Goal: Task Accomplishment & Management: Manage account settings

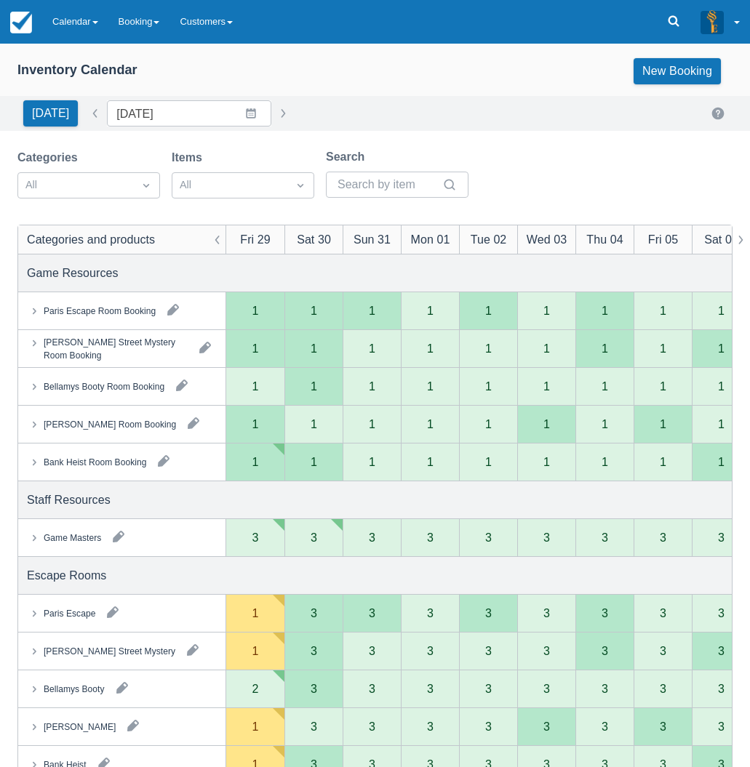
click at [3, 543] on div "Categories All Items All Search Categories and products Fri 29 Sat 30 Sun 31 Mo…" at bounding box center [375, 651] width 750 height 1006
click at [68, 23] on link "Calendar" at bounding box center [75, 22] width 66 height 44
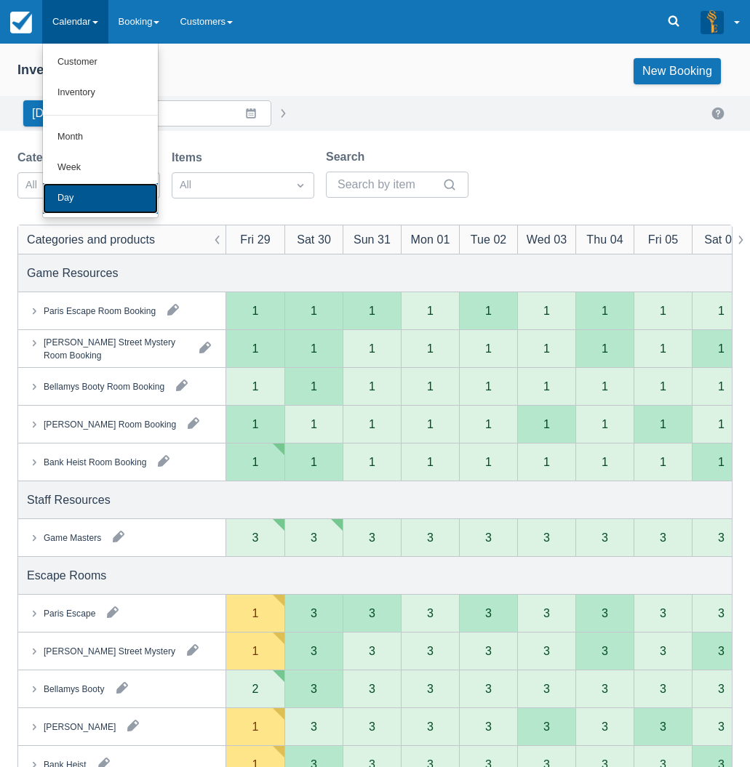
click at [86, 190] on link "Day" at bounding box center [100, 198] width 115 height 31
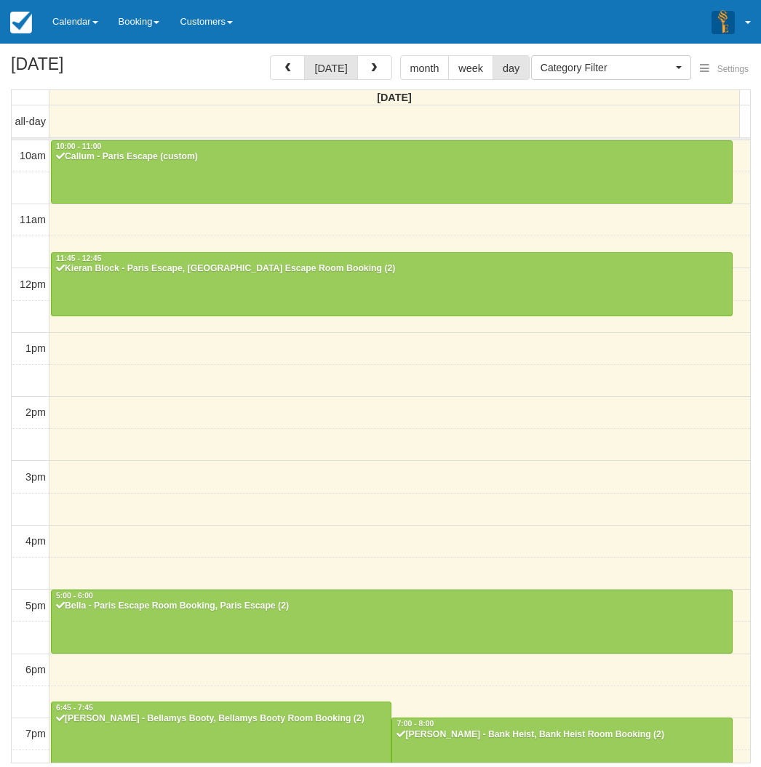
select select
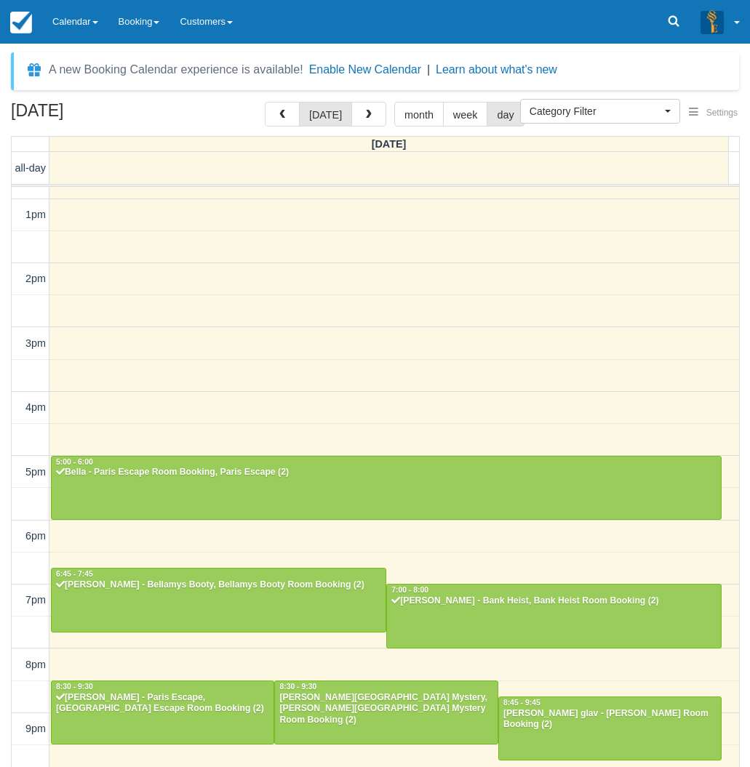
scroll to position [180, 0]
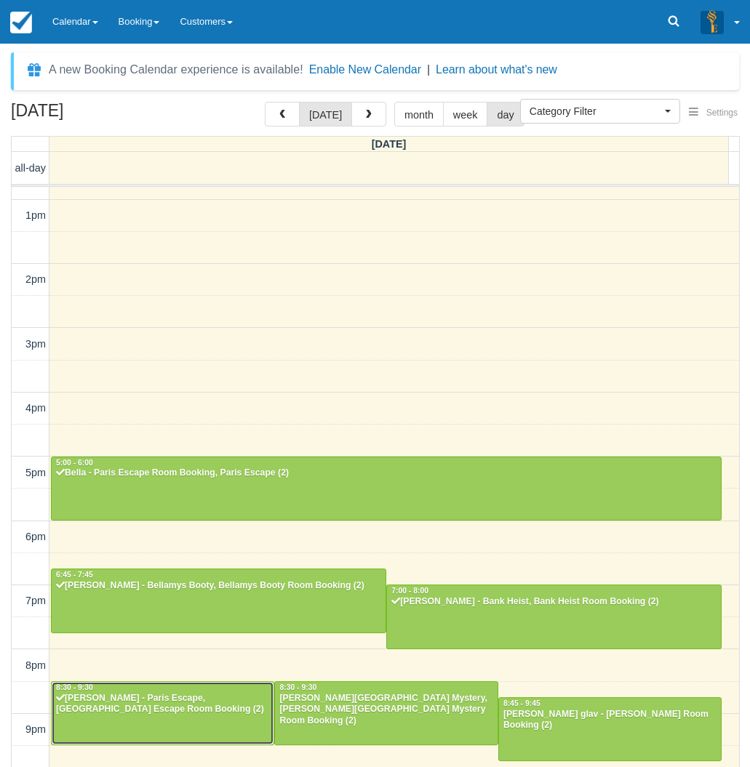
click at [195, 700] on div "Nicholas Robinson - Paris Escape, Paris Escape Room Booking (2)" at bounding box center [162, 704] width 215 height 23
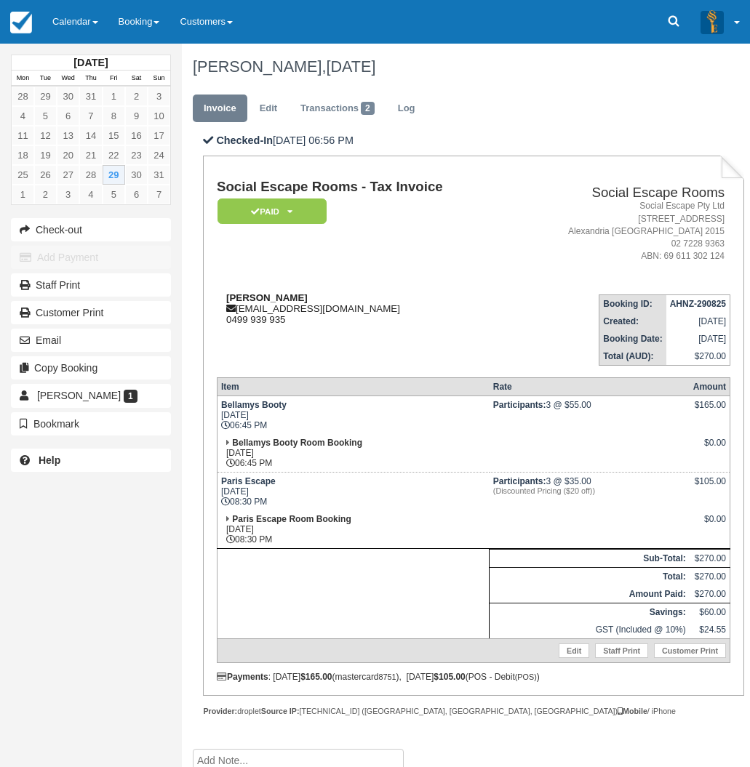
click at [249, 299] on strong "[PERSON_NAME]" at bounding box center [266, 297] width 81 height 11
drag, startPoint x: 249, startPoint y: 299, endPoint x: 292, endPoint y: 297, distance: 43.7
click at [292, 297] on strong "[PERSON_NAME]" at bounding box center [266, 297] width 81 height 11
copy strong "[PERSON_NAME]"
click at [8, 609] on div "[DATE] Mon Tue Wed Thu Fri Sat Sun 28 29 30 31 1 2 3 4 5 6 7 8 9 10 11 12 13 14…" at bounding box center [91, 383] width 182 height 767
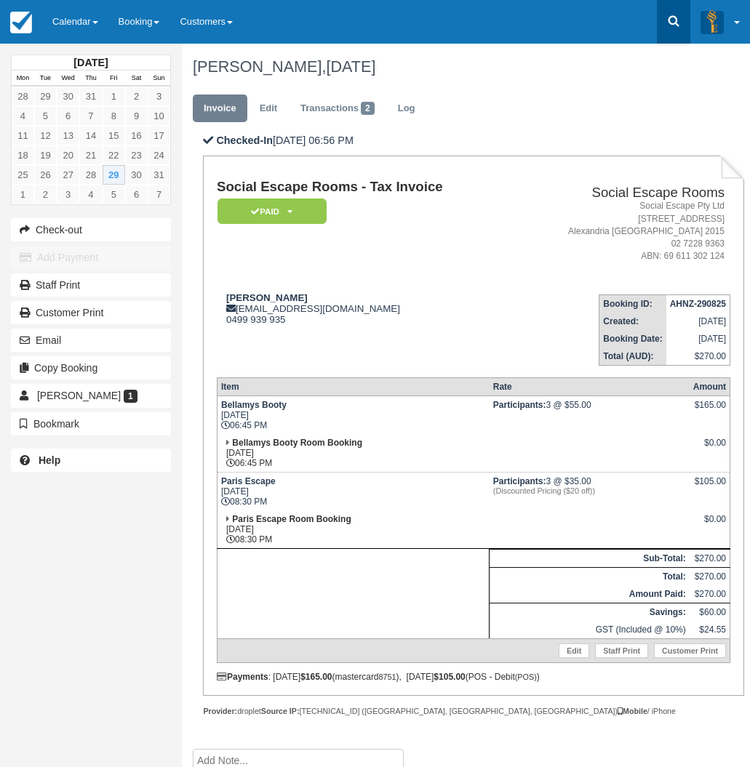
click at [674, 22] on icon at bounding box center [673, 21] width 15 height 15
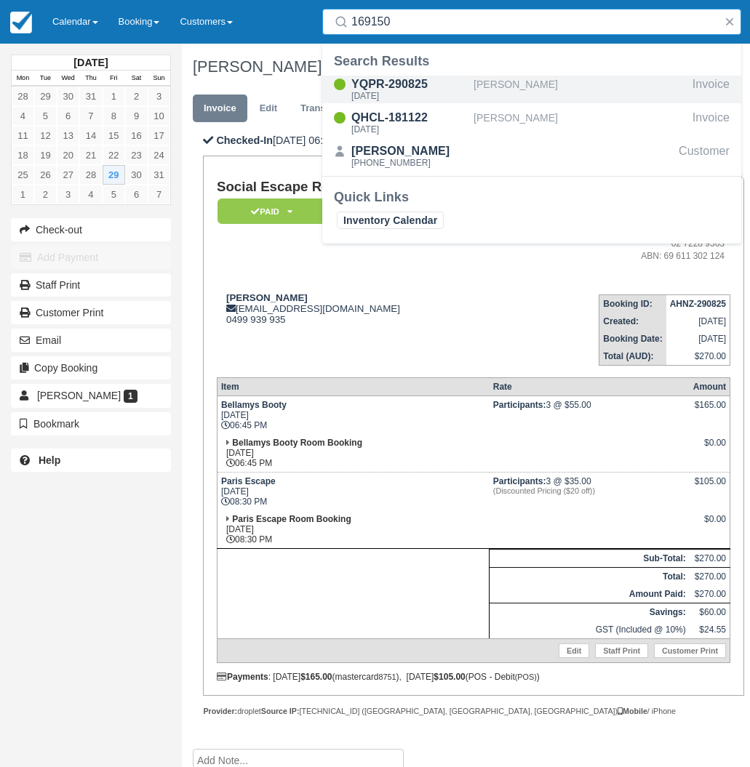
type input "169150"
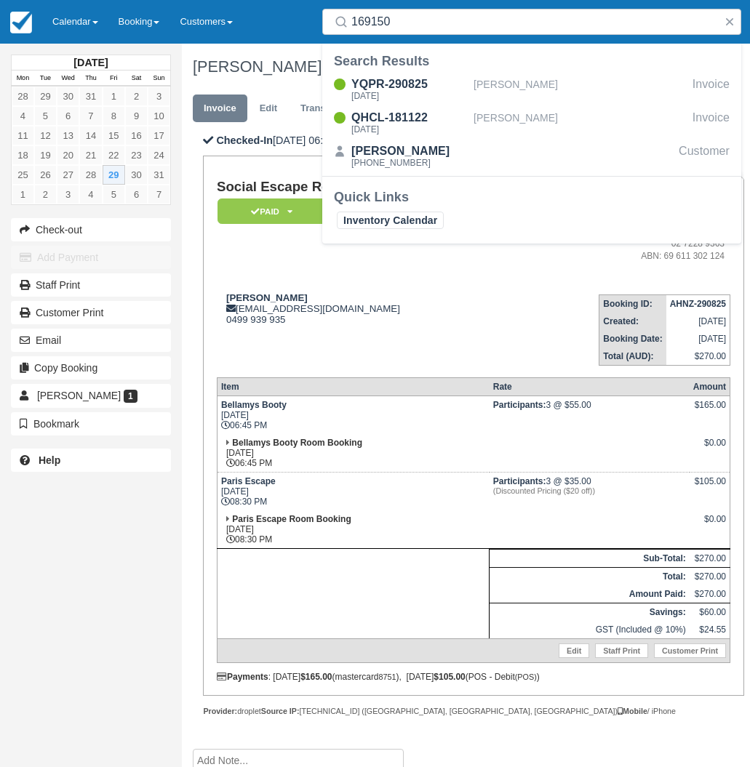
click at [27, 577] on div "August 2025 Mon Tue Wed Thu Fri Sat Sun 28 29 30 31 1 2 3 4 5 6 7 8 9 10 11 12 …" at bounding box center [91, 383] width 182 height 767
click at [376, 463] on td "Bellamys Booty Room Booking Fri Aug 29, 2025 06:45 PM" at bounding box center [353, 453] width 272 height 39
click at [81, 21] on link "Calendar" at bounding box center [75, 22] width 66 height 44
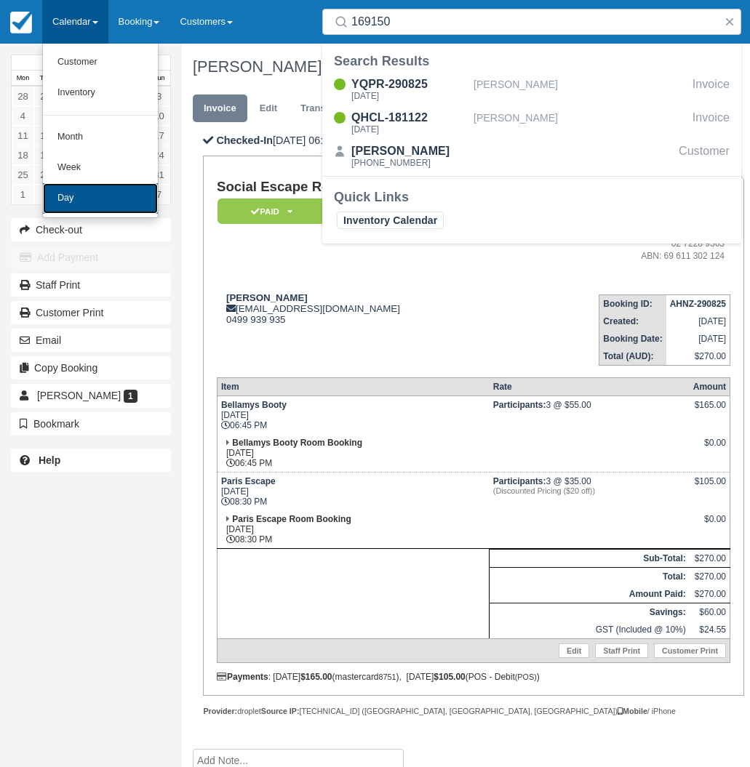
click at [86, 204] on link "Day" at bounding box center [100, 198] width 115 height 31
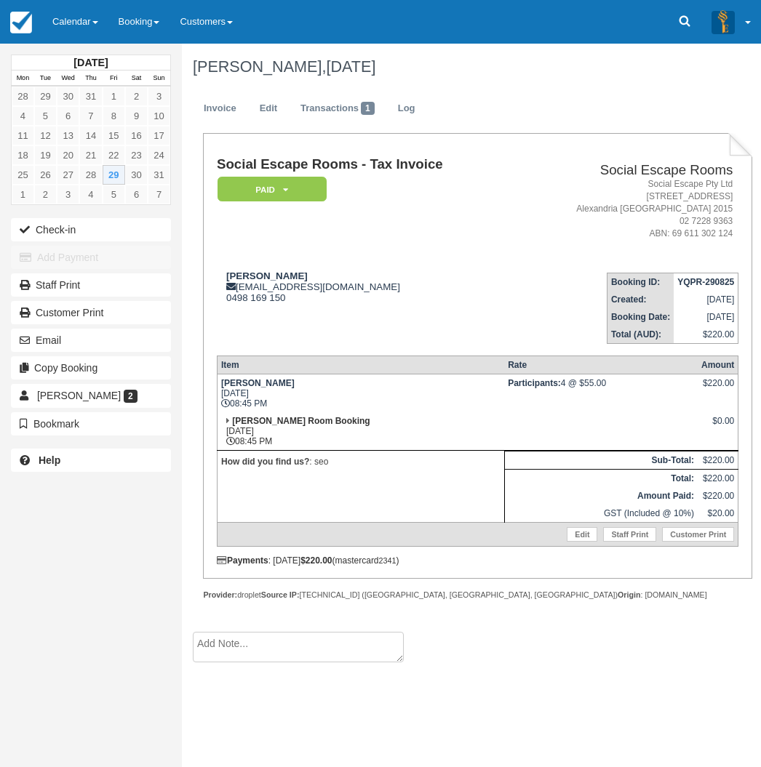
click at [18, 521] on div "[DATE] Mon Tue Wed Thu Fri Sat Sun 28 29 30 31 1 2 3 4 5 6 7 8 9 10 11 12 13 14…" at bounding box center [91, 383] width 182 height 767
click at [15, 609] on div "[DATE] Mon Tue Wed Thu Fri Sat Sun 28 29 30 31 1 2 3 4 5 6 7 8 9 10 11 12 13 14…" at bounding box center [91, 383] width 182 height 767
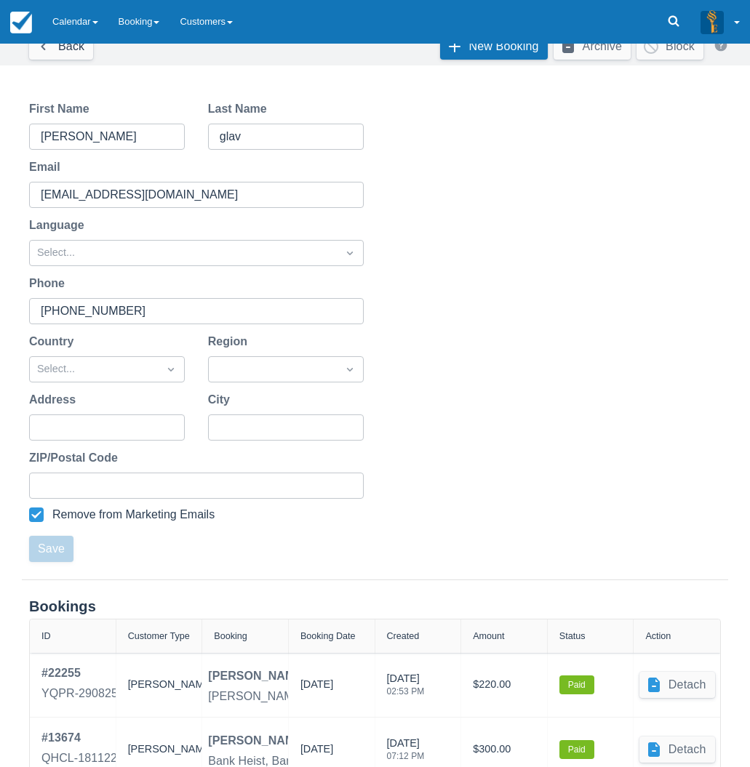
scroll to position [163, 0]
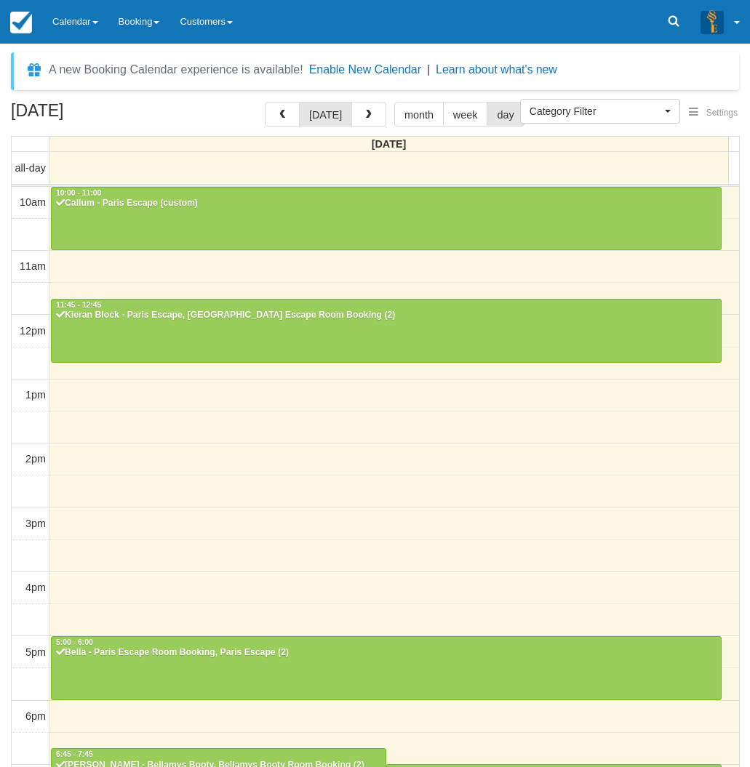
select select
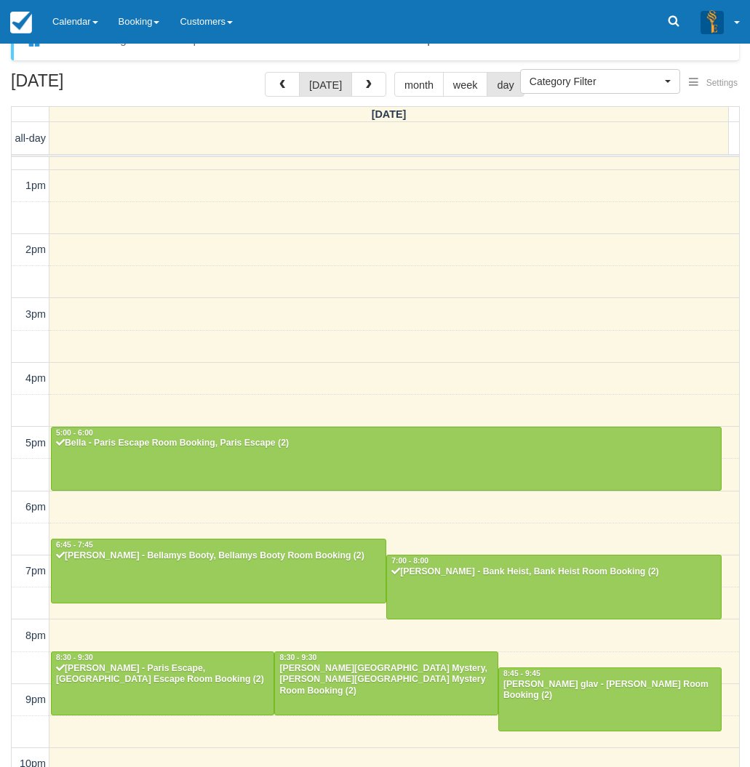
scroll to position [47, 0]
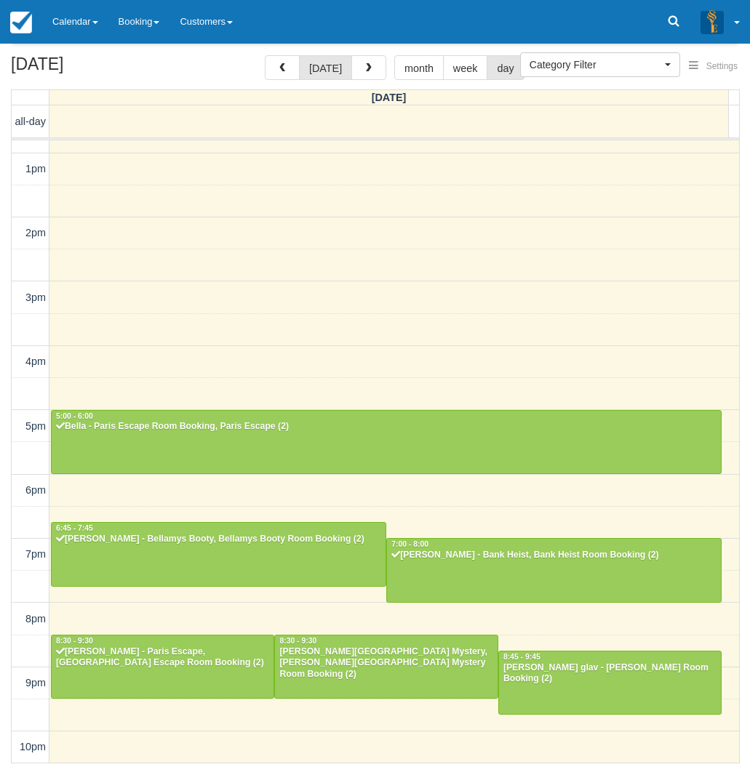
click at [2, 508] on div "August 29, 2025 today month week day Friday all-day 10am 11am 12pm 1pm 2pm 3pm …" at bounding box center [375, 409] width 750 height 708
click at [664, 31] on link at bounding box center [673, 22] width 33 height 44
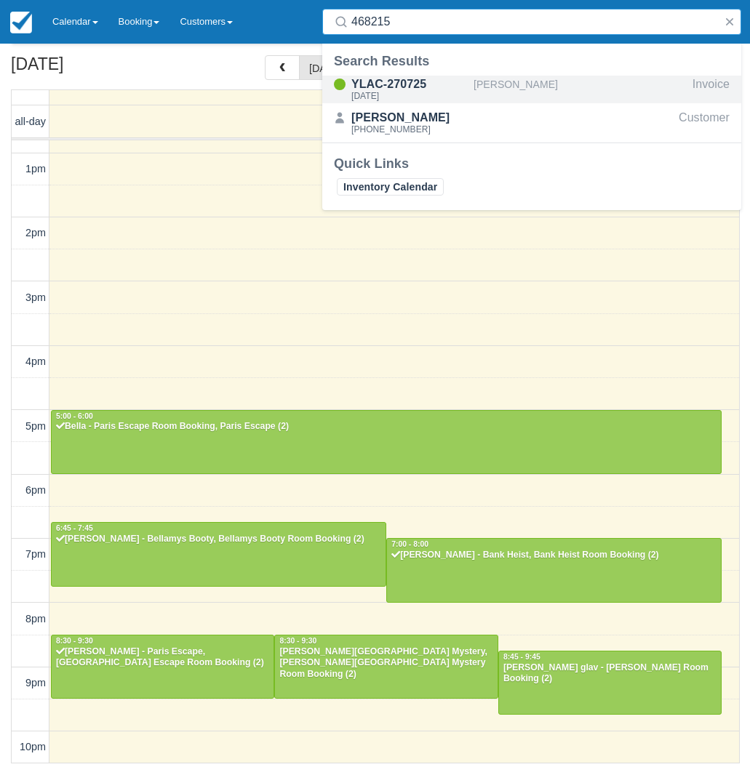
type input "468215"
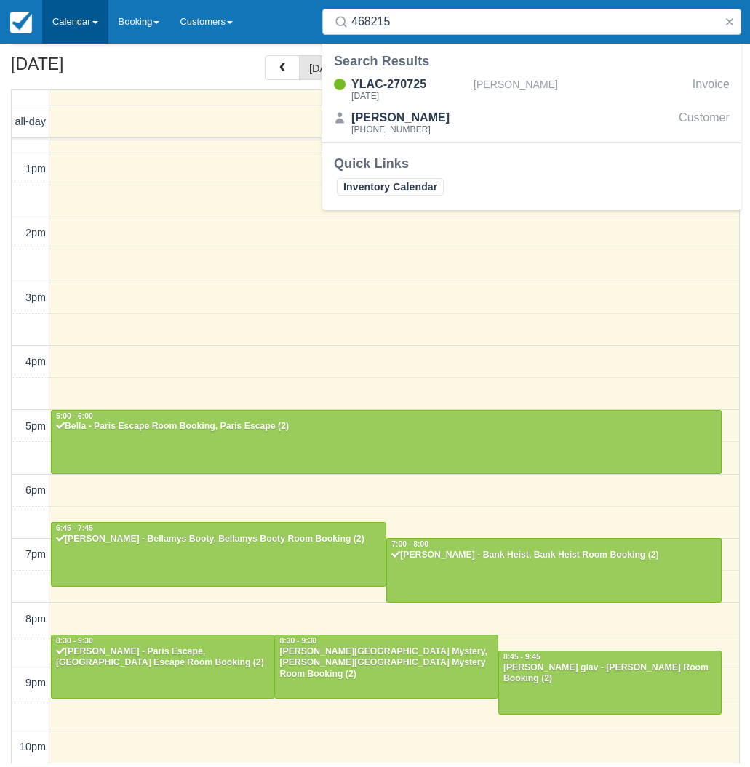
click at [68, 12] on link "Calendar" at bounding box center [75, 22] width 66 height 44
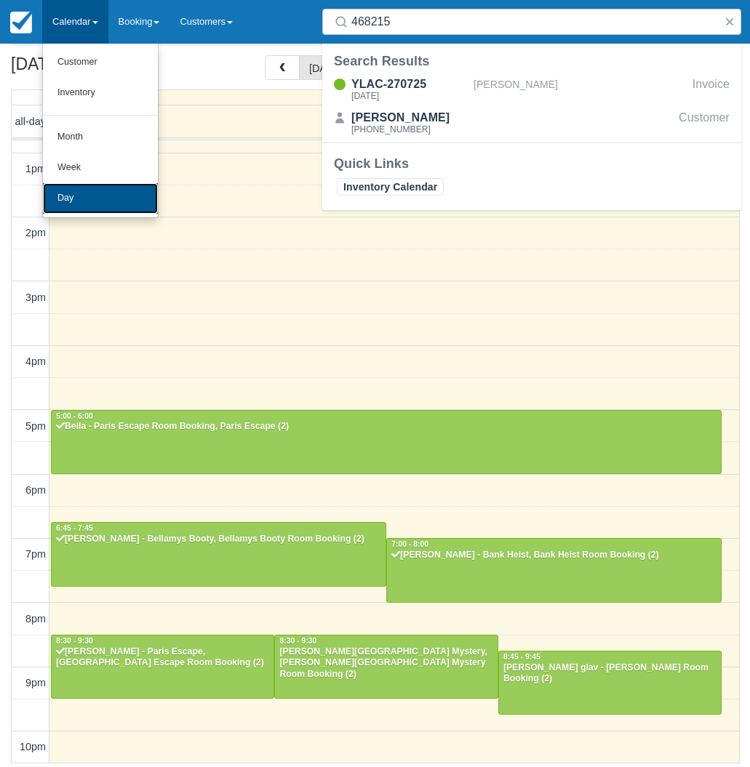
click at [94, 192] on link "Day" at bounding box center [100, 198] width 115 height 31
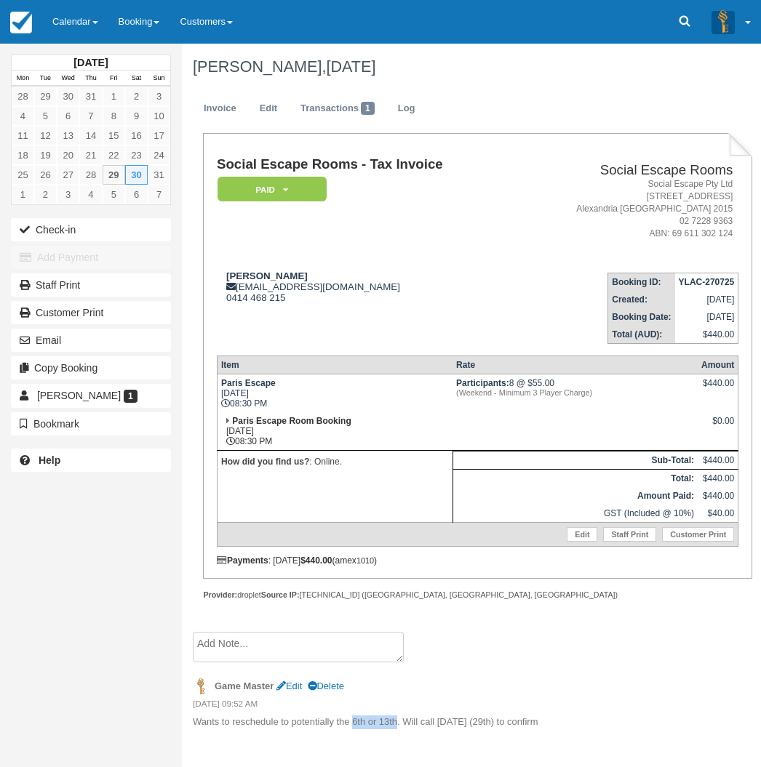
drag, startPoint x: 358, startPoint y: 721, endPoint x: 398, endPoint y: 720, distance: 40.0
click at [398, 720] on p "Wants to reschedule to potentially the 6th or 13th. Will call [DATE] (29th) to …" at bounding box center [467, 723] width 549 height 14
click at [352, 492] on td "How did you find us? : Online." at bounding box center [335, 486] width 236 height 72
click at [258, 106] on link "Edit" at bounding box center [268, 109] width 39 height 28
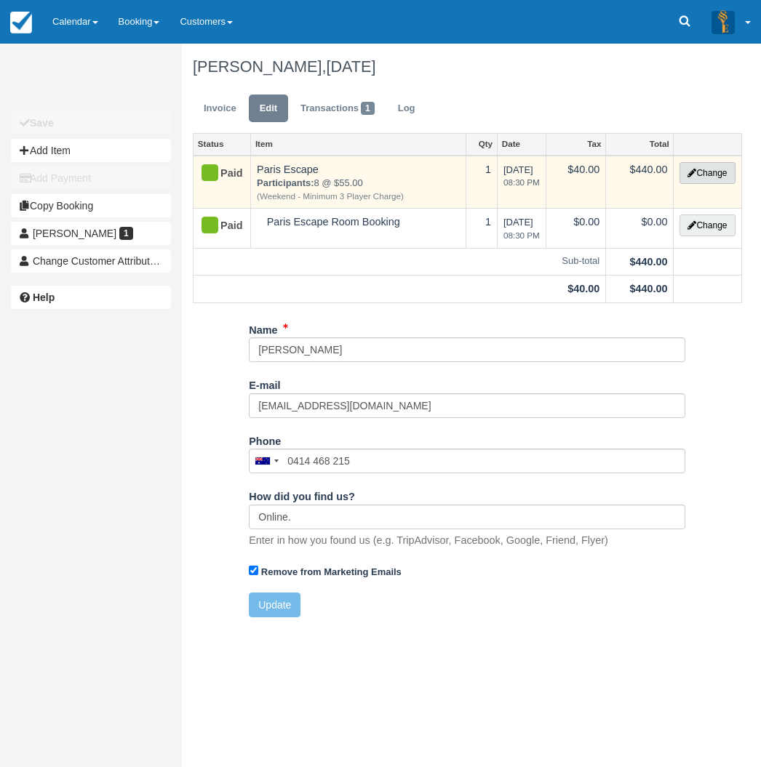
click at [701, 172] on button "Change" at bounding box center [706, 173] width 55 height 22
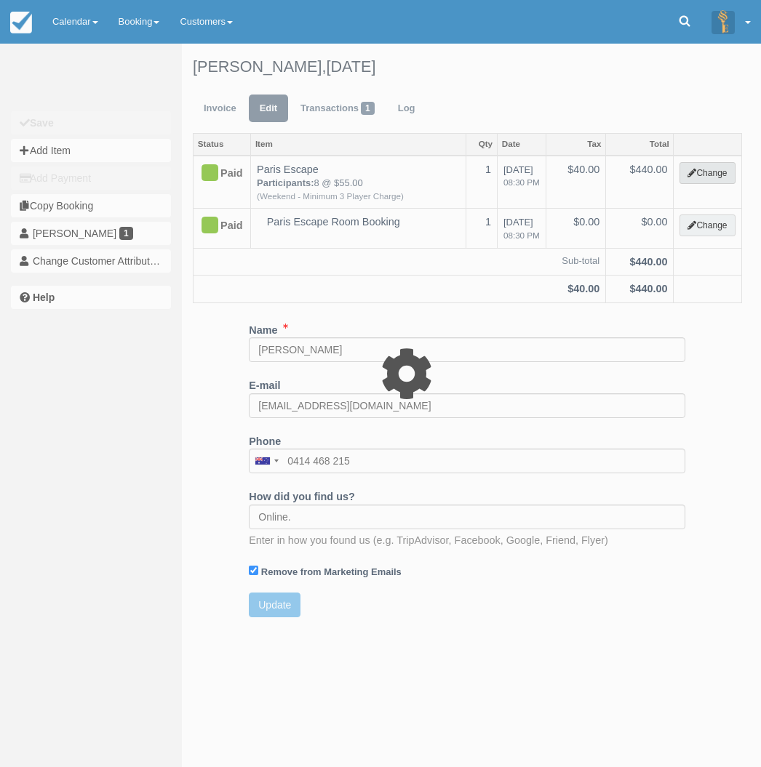
select select "2"
type input "440.00"
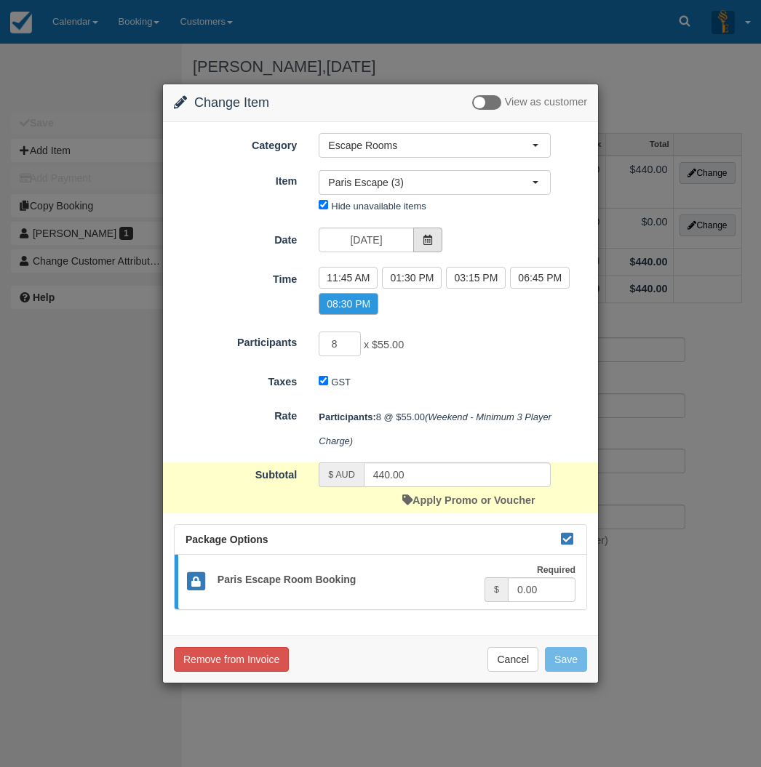
click at [436, 239] on span at bounding box center [427, 240] width 29 height 25
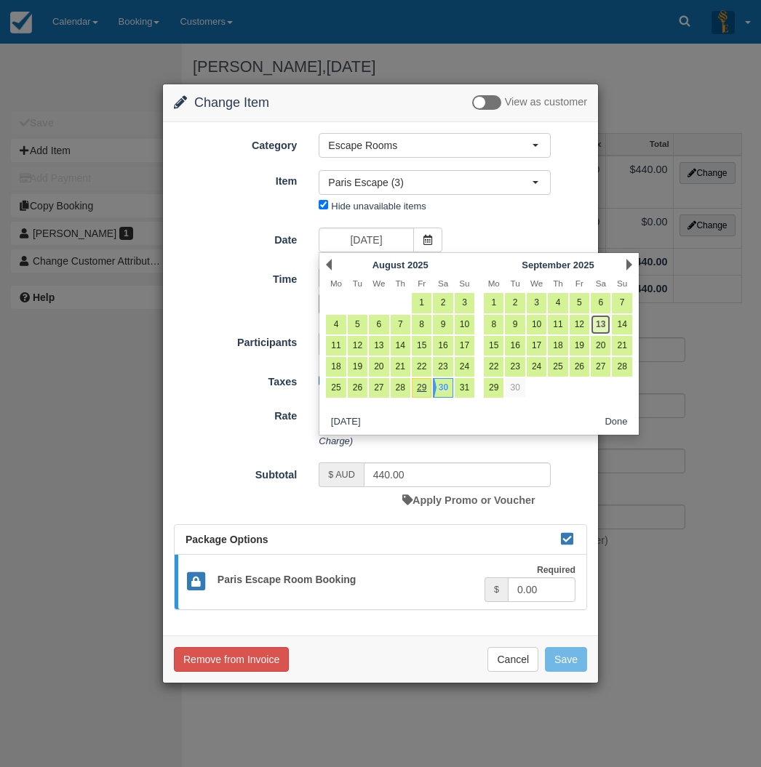
click at [599, 326] on link "13" at bounding box center [601, 325] width 20 height 20
type input "13/09/2025"
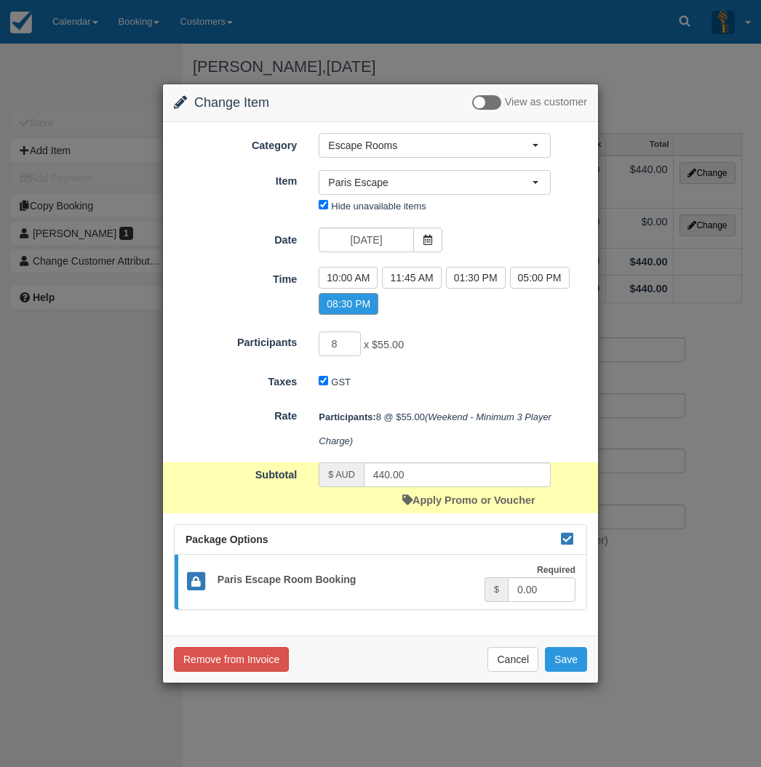
click at [348, 305] on label "08:30 PM" at bounding box center [349, 304] width 60 height 22
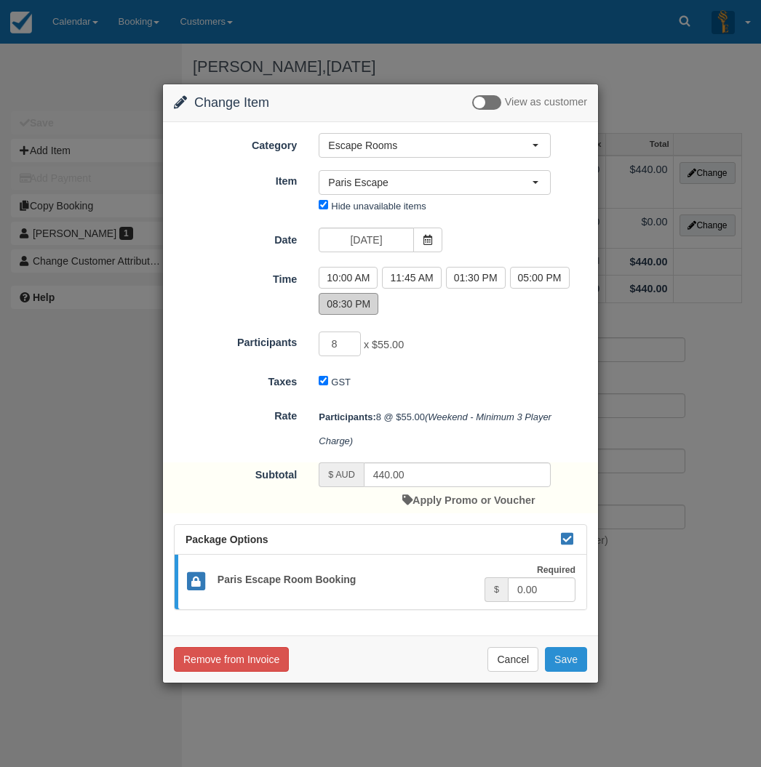
click at [567, 657] on button "Save" at bounding box center [566, 659] width 42 height 25
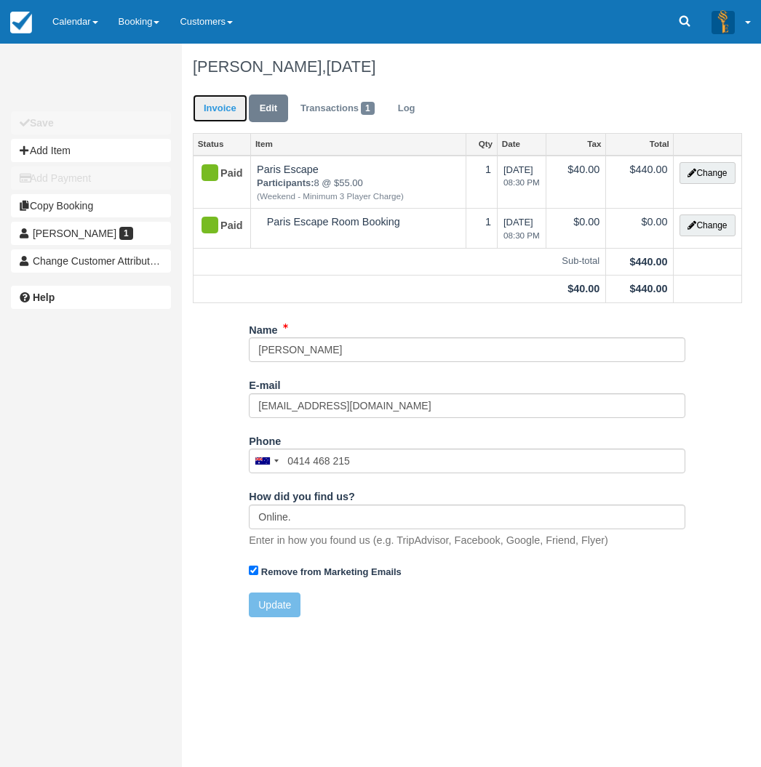
click at [212, 113] on link "Invoice" at bounding box center [220, 109] width 55 height 28
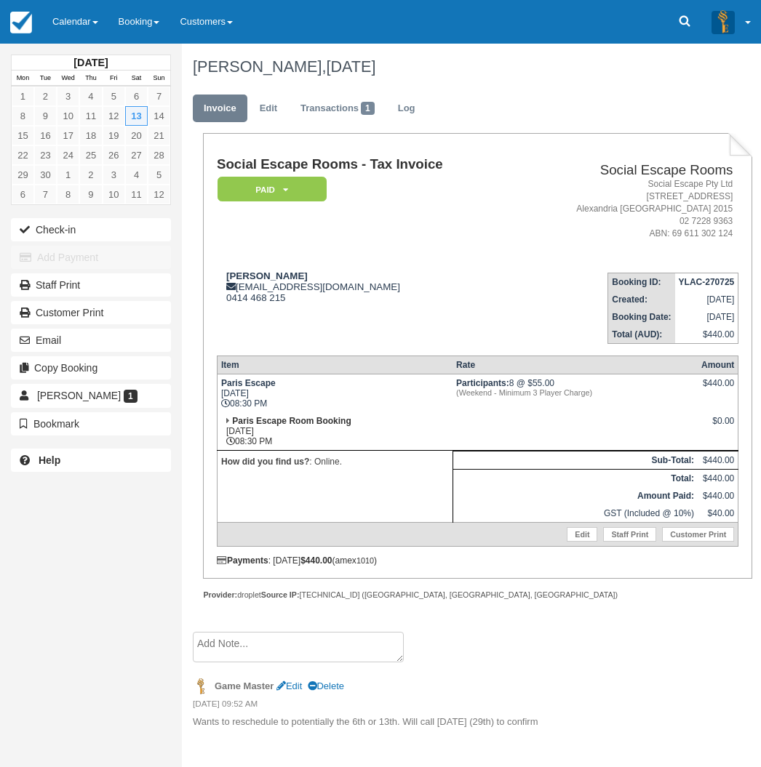
drag, startPoint x: 284, startPoint y: 405, endPoint x: 219, endPoint y: 385, distance: 68.3
click at [215, 386] on div "Social Escape Rooms - Tax Invoice Paid   Pending Reserved Deposit Blocked for C…" at bounding box center [477, 356] width 549 height 446
click at [292, 383] on td "Paris Escape Sat Sept 13, 2025 08:30 PM" at bounding box center [335, 393] width 236 height 39
click at [92, 346] on button "Email" at bounding box center [91, 340] width 160 height 23
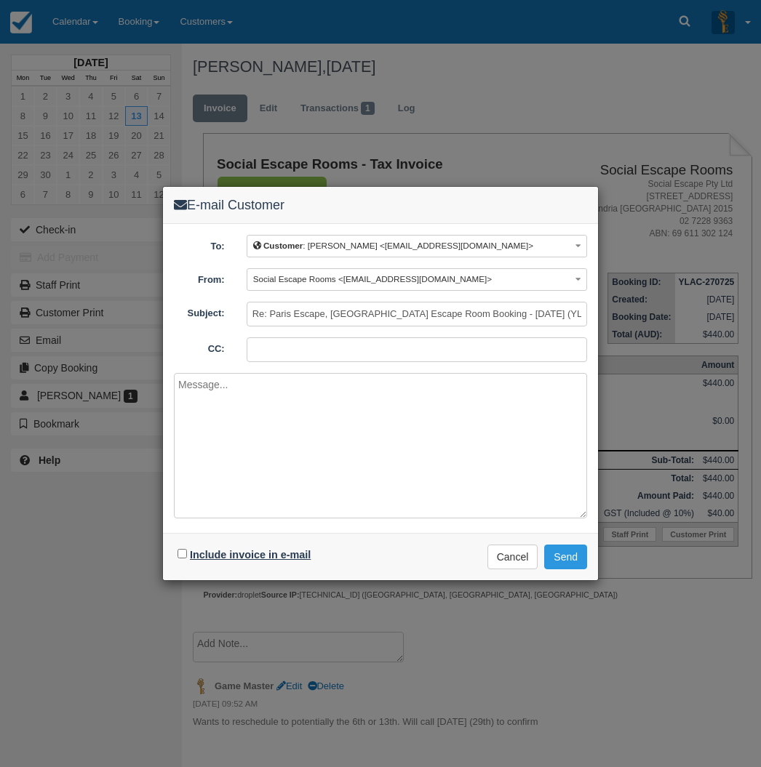
click at [274, 552] on label "Include invoice in e-mail" at bounding box center [250, 555] width 121 height 12
click at [187, 552] on input "Include invoice in e-mail" at bounding box center [181, 553] width 9 height 9
checkbox input "true"
click at [576, 559] on button "Send" at bounding box center [565, 557] width 43 height 25
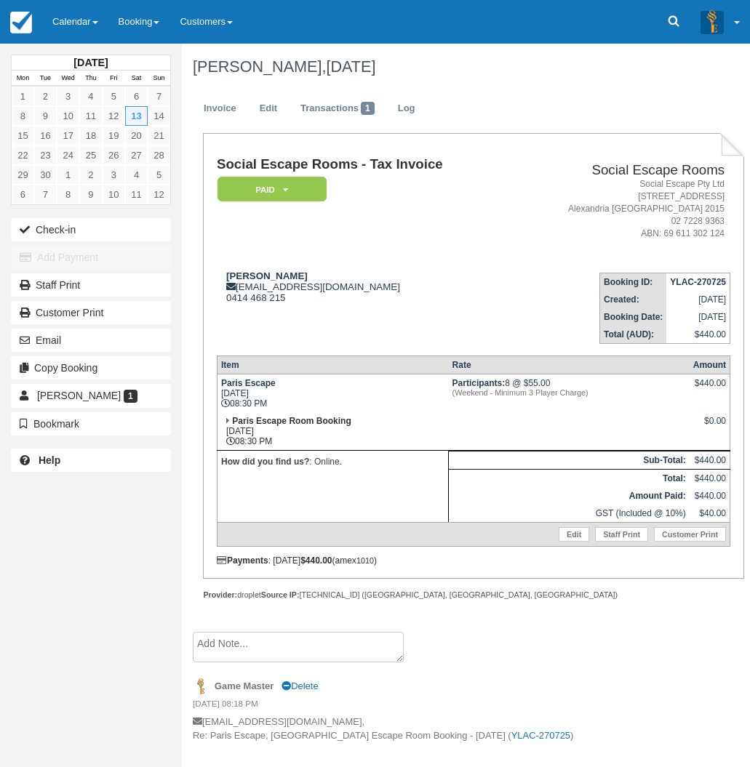
click at [30, 576] on div "[DATE] Mon Tue Wed Thu Fri Sat Sun 1 2 3 4 5 6 7 8 9 10 11 12 13 14 15 16 17 18…" at bounding box center [91, 383] width 182 height 767
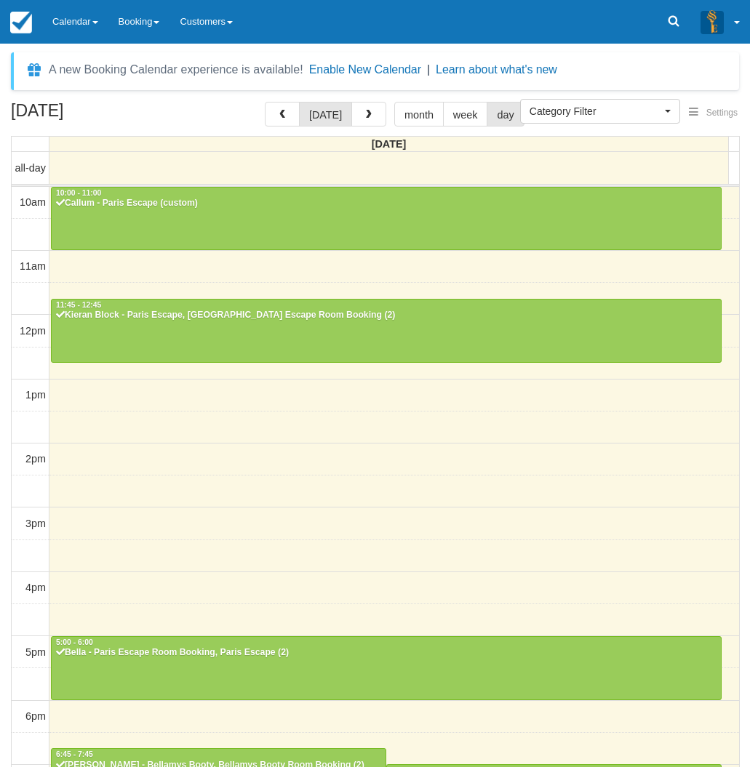
select select
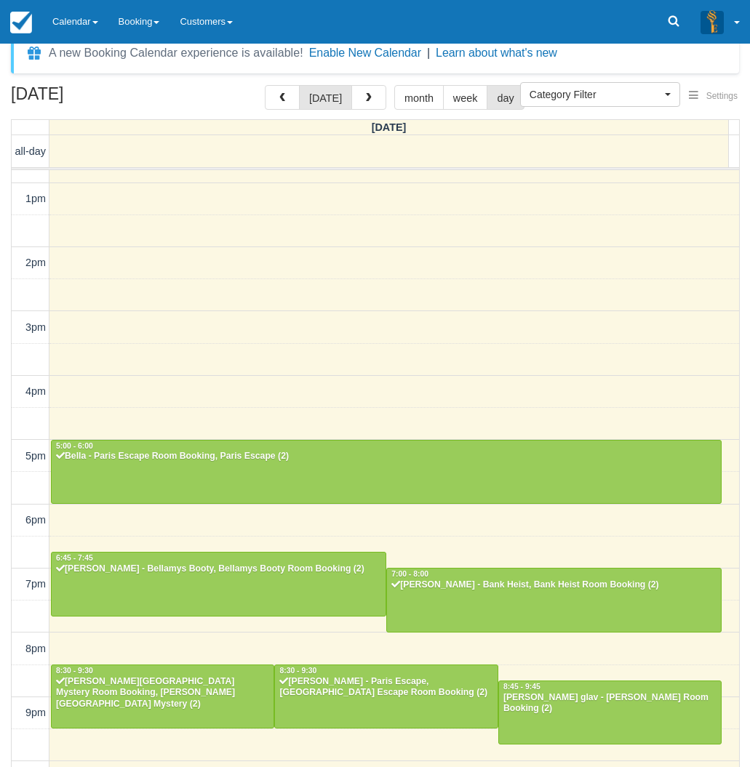
scroll to position [47, 0]
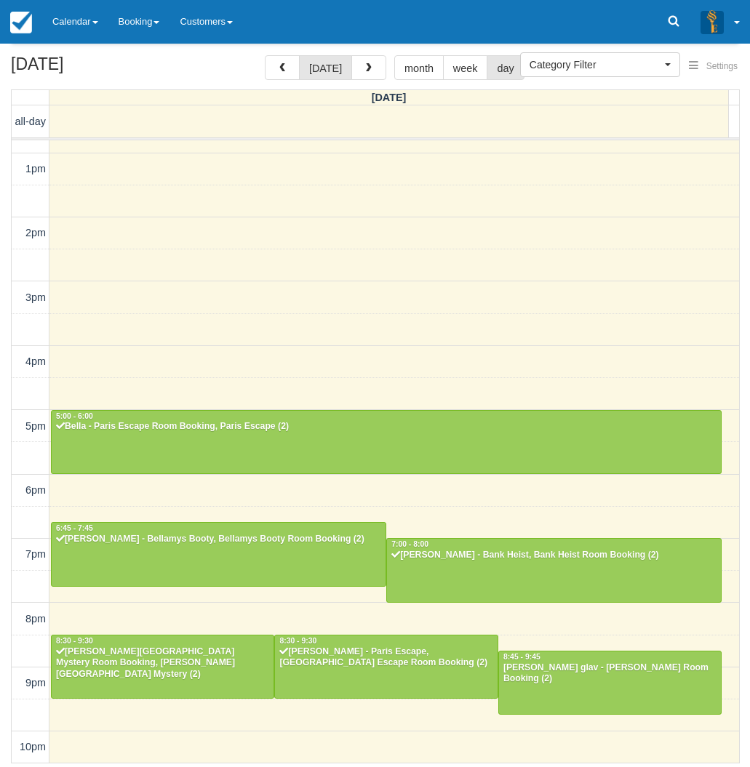
click at [1, 472] on div "[DATE] [DATE] month week day [DATE] all-day 10am 11am 12pm 1pm 2pm 3pm 4pm 5pm …" at bounding box center [375, 409] width 750 height 708
click at [351, 668] on div "Nicholas Robinson - Paris Escape, Paris Escape Room Booking (2)" at bounding box center [386, 658] width 215 height 23
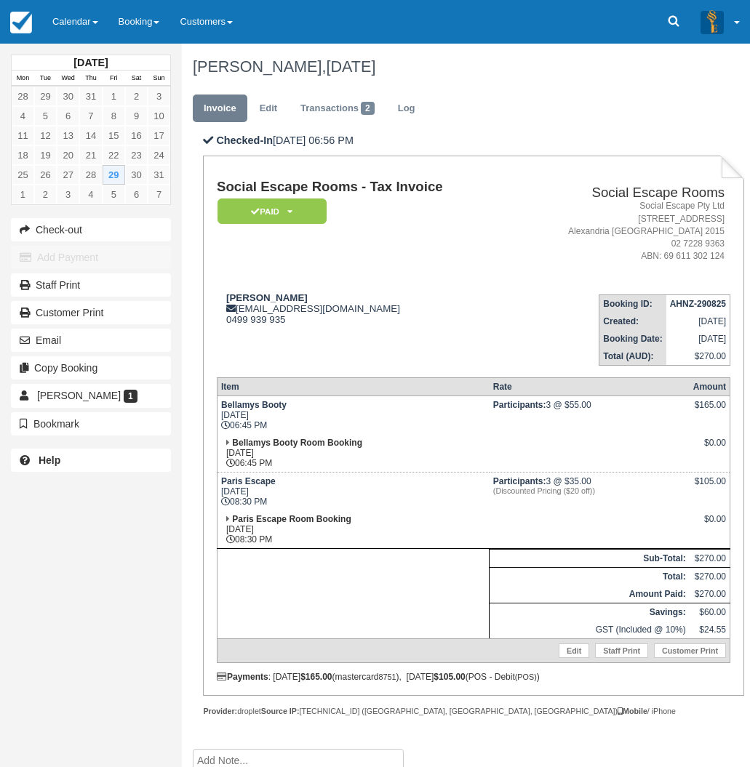
click at [271, 107] on link "Edit" at bounding box center [268, 109] width 39 height 28
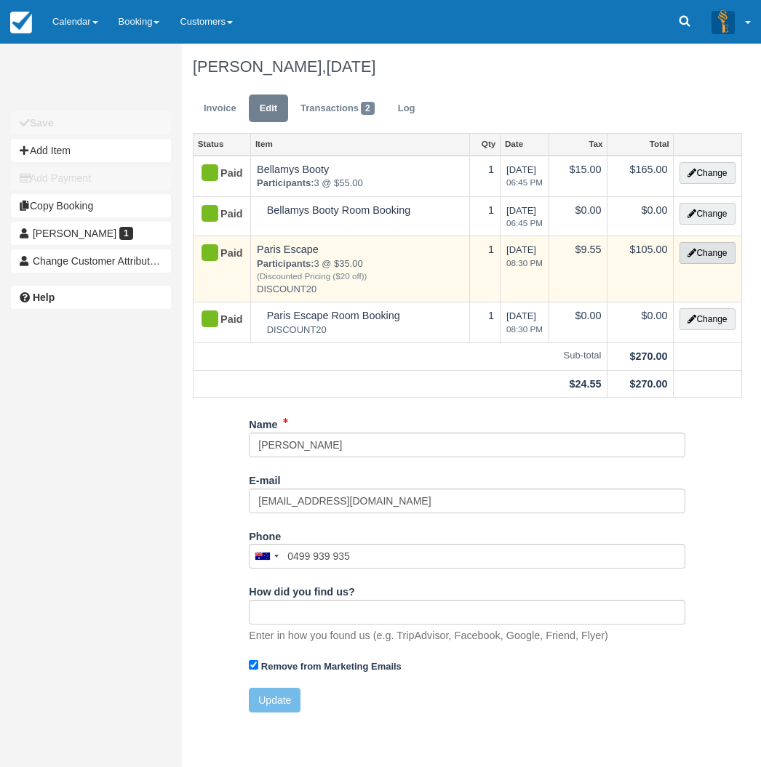
click at [707, 255] on button "Change" at bounding box center [706, 253] width 55 height 22
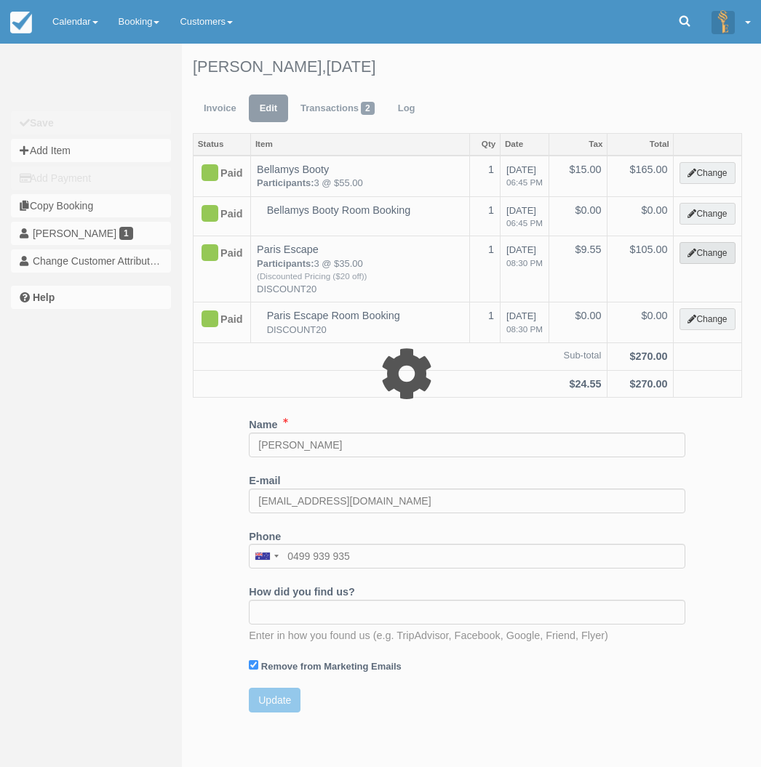
select select "2"
type input "105.00"
type input "DISCOUNT20"
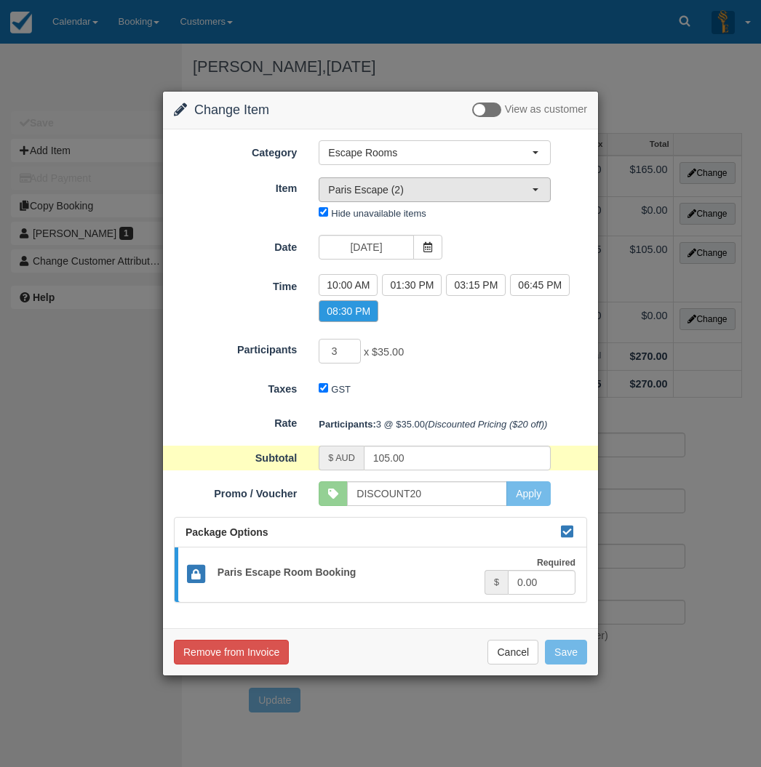
click at [407, 185] on span "Paris Escape (2)" at bounding box center [430, 190] width 204 height 15
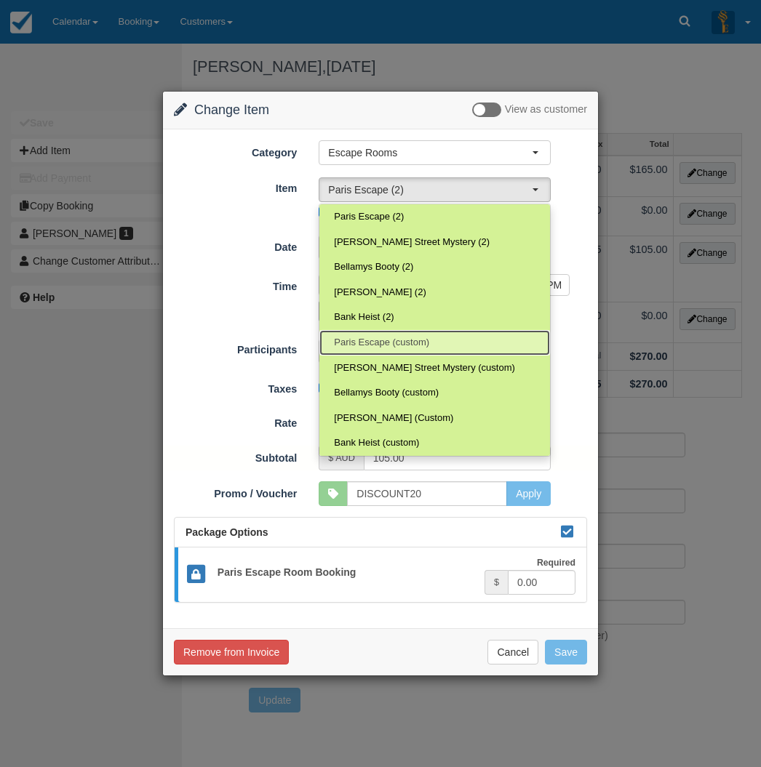
click at [396, 342] on span "Paris Escape (custom)" at bounding box center [381, 343] width 95 height 14
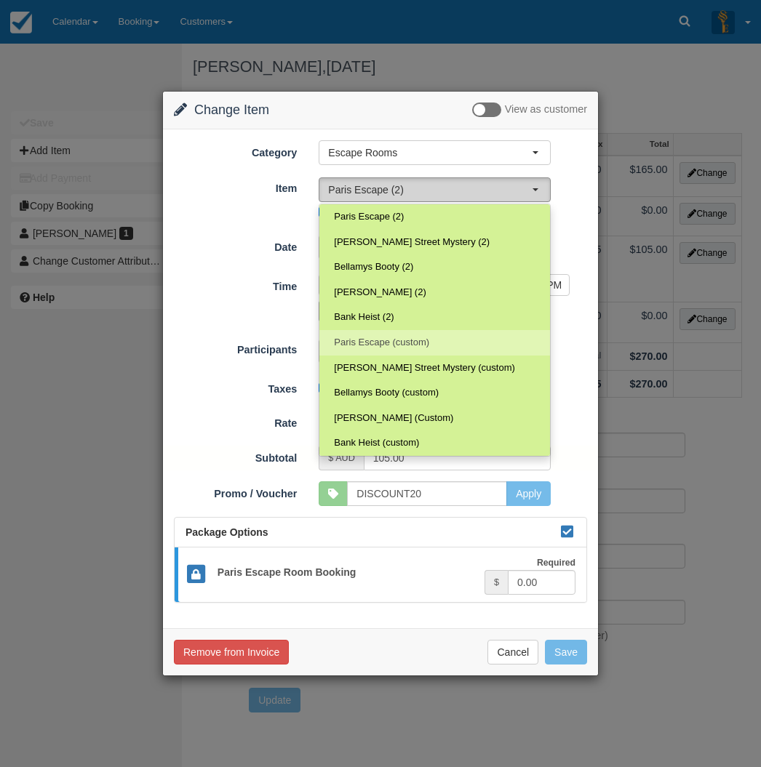
select select "22"
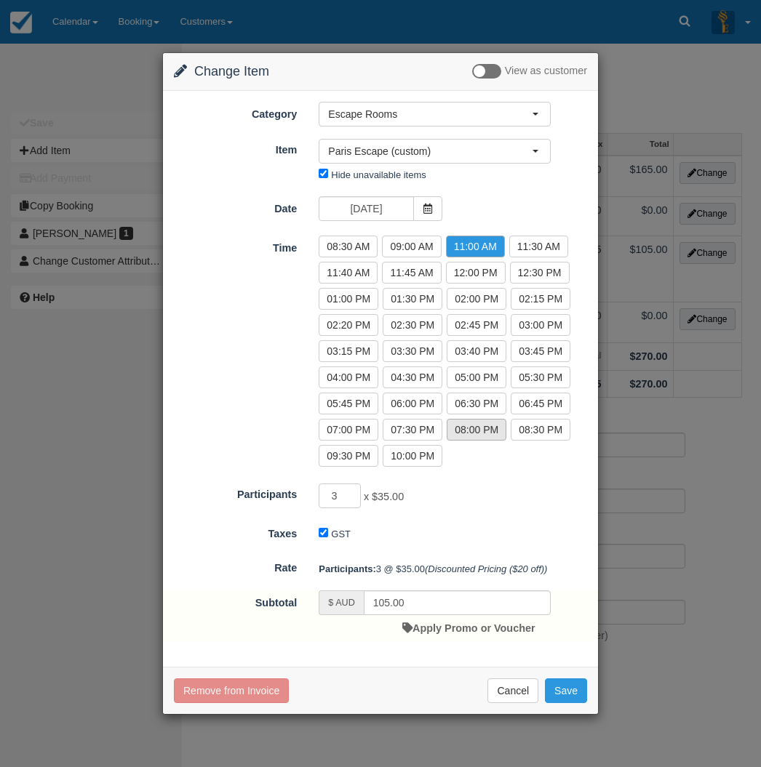
click at [479, 425] on label "08:00 PM" at bounding box center [477, 430] width 60 height 22
radio input "true"
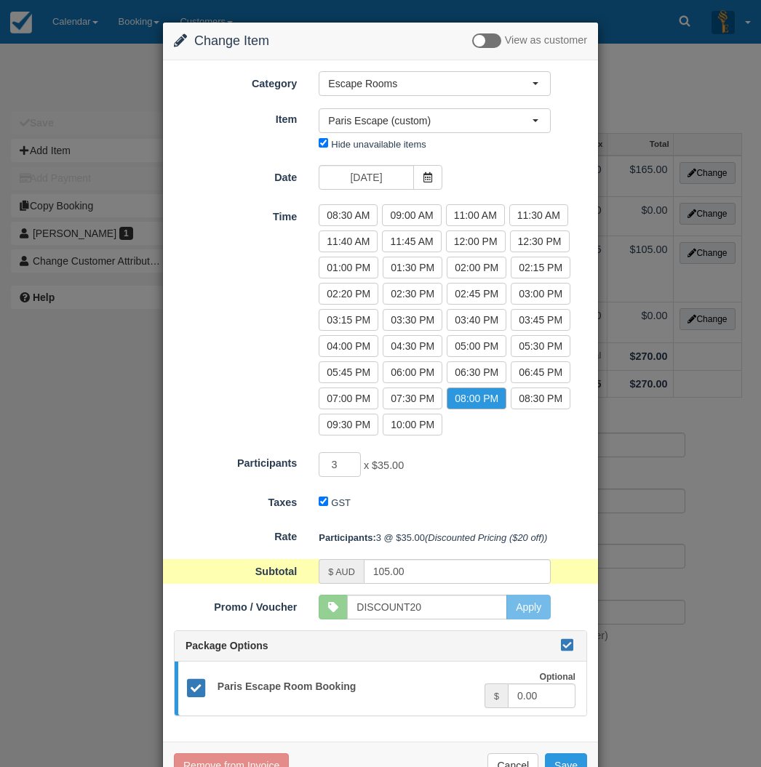
click at [566, 643] on icon at bounding box center [566, 645] width 17 height 10
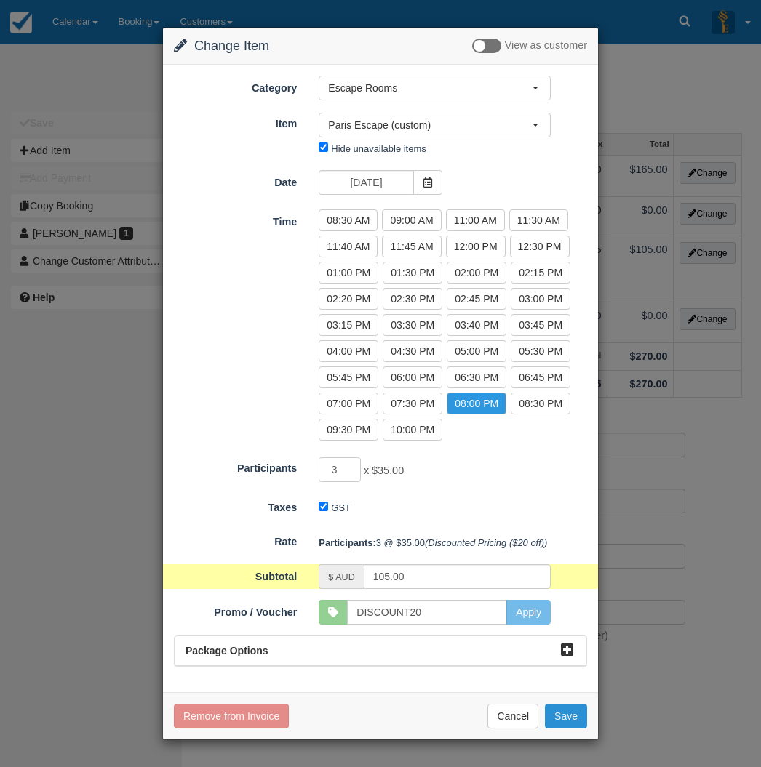
click at [566, 722] on button "Save" at bounding box center [566, 716] width 42 height 25
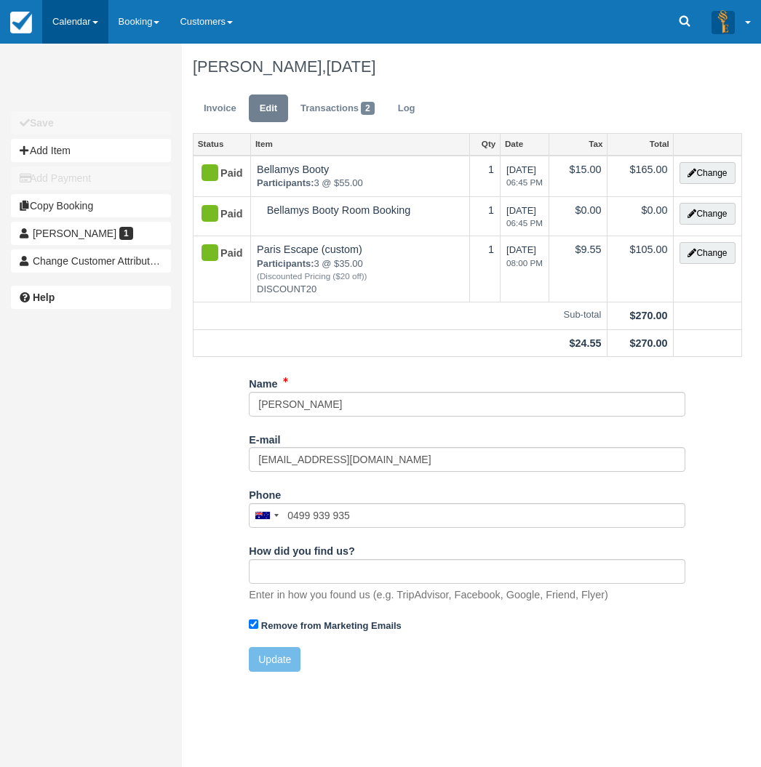
click at [79, 18] on link "Calendar" at bounding box center [75, 22] width 66 height 44
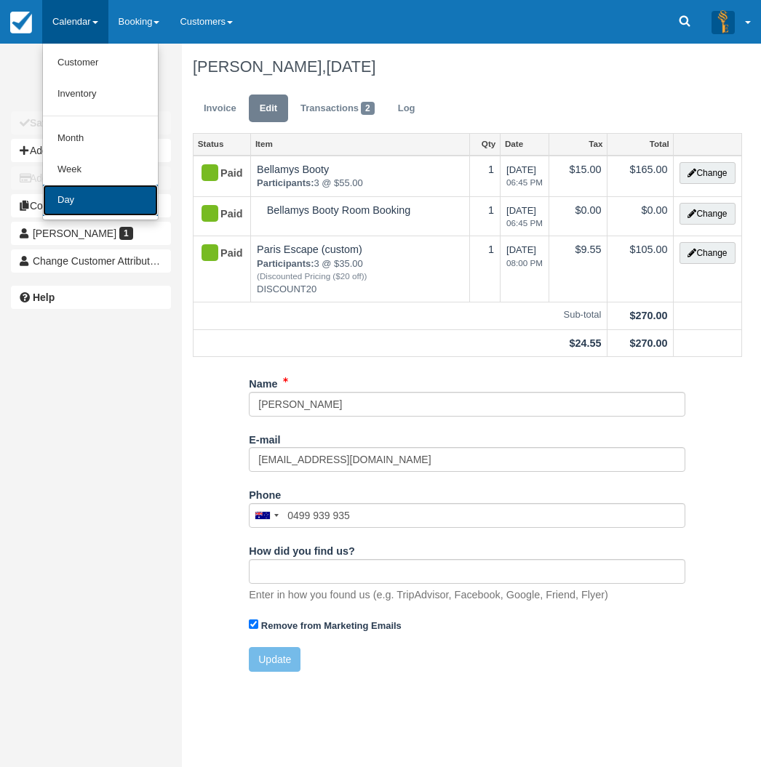
click at [104, 209] on link "Day" at bounding box center [100, 200] width 115 height 31
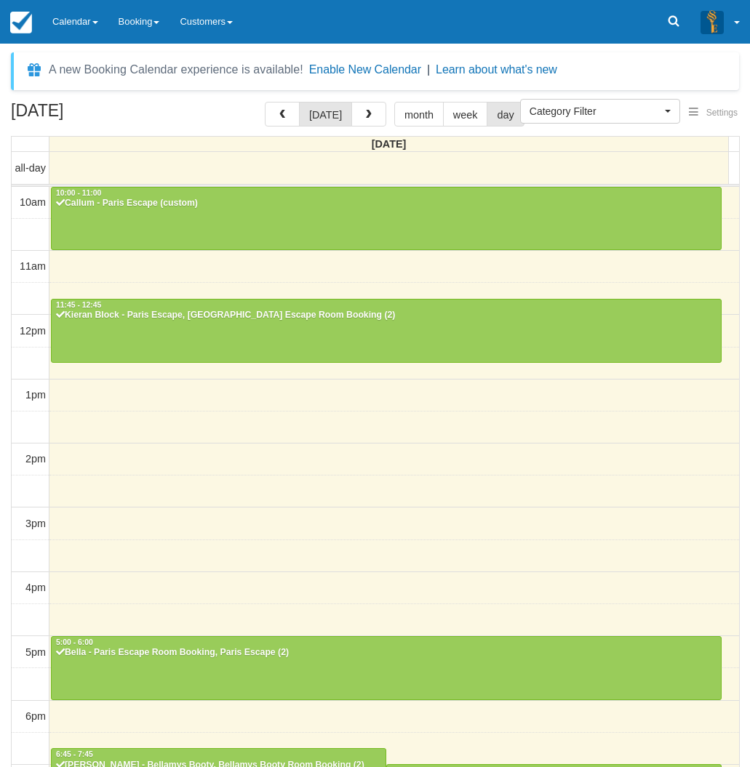
select select
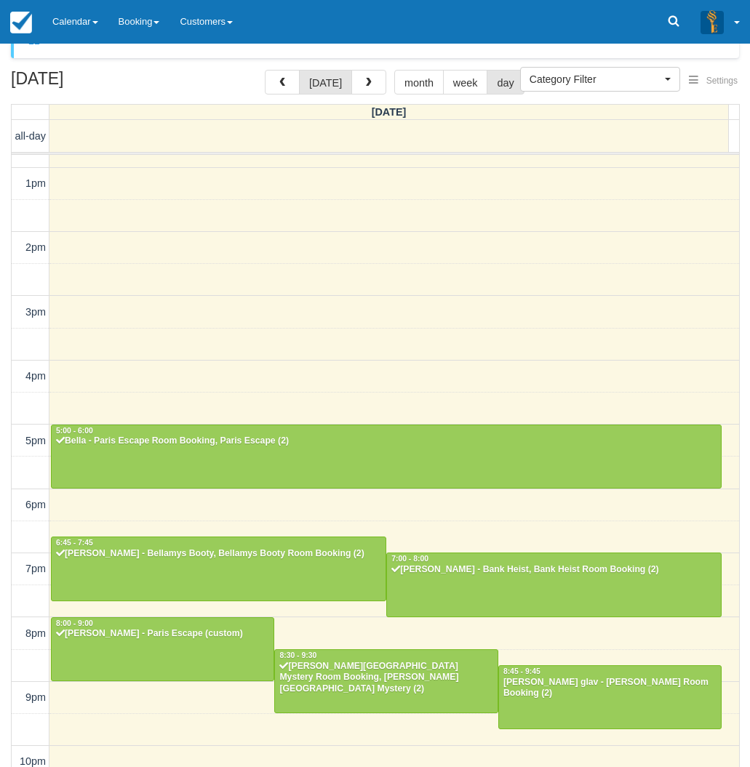
scroll to position [47, 0]
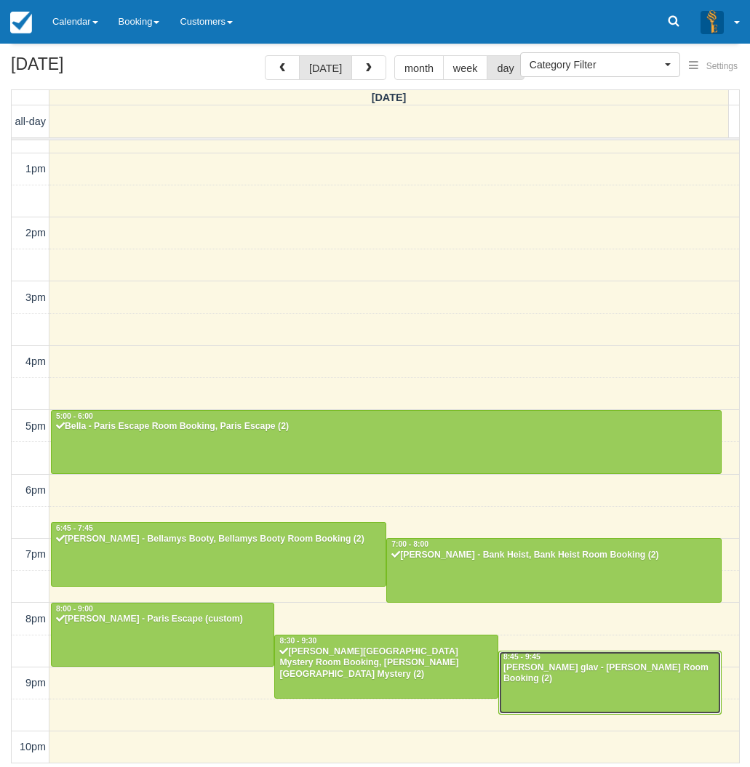
click at [519, 682] on div "James glav - Ransom, Ransom Room Booking (2)" at bounding box center [610, 674] width 215 height 23
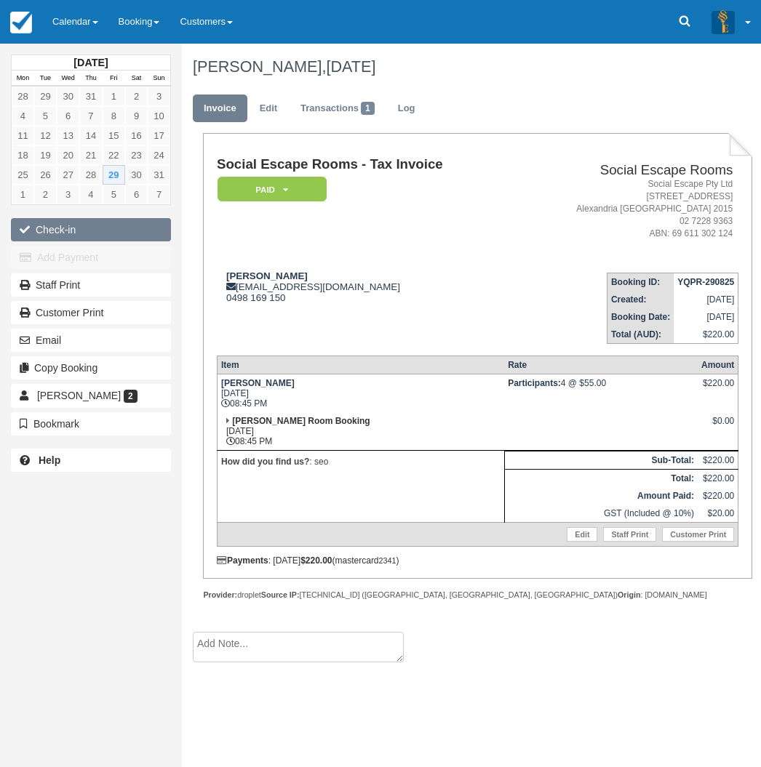
click at [76, 224] on button "Check-in" at bounding box center [91, 229] width 160 height 23
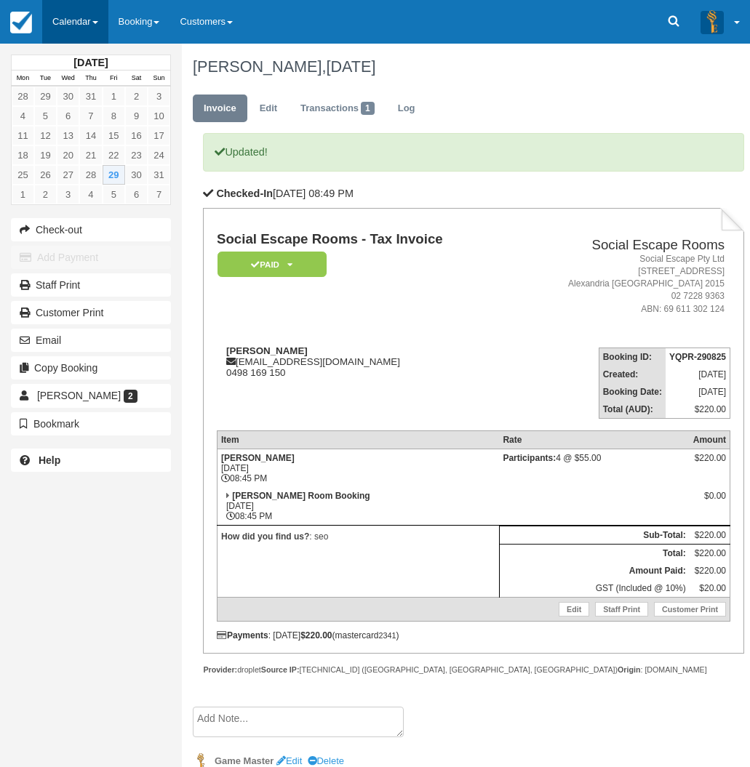
click at [74, 26] on link "Calendar" at bounding box center [75, 22] width 66 height 44
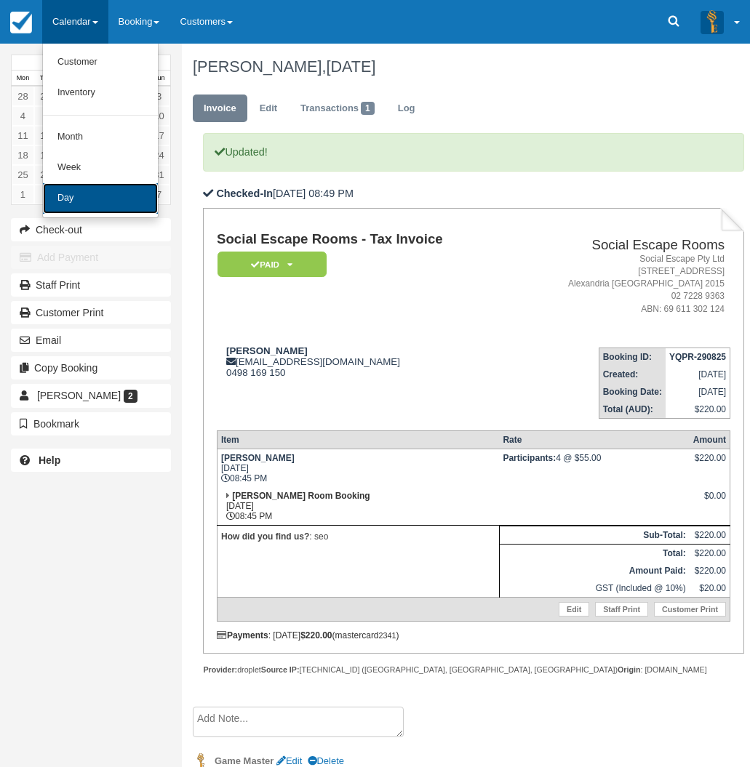
click at [89, 204] on link "Day" at bounding box center [100, 198] width 115 height 31
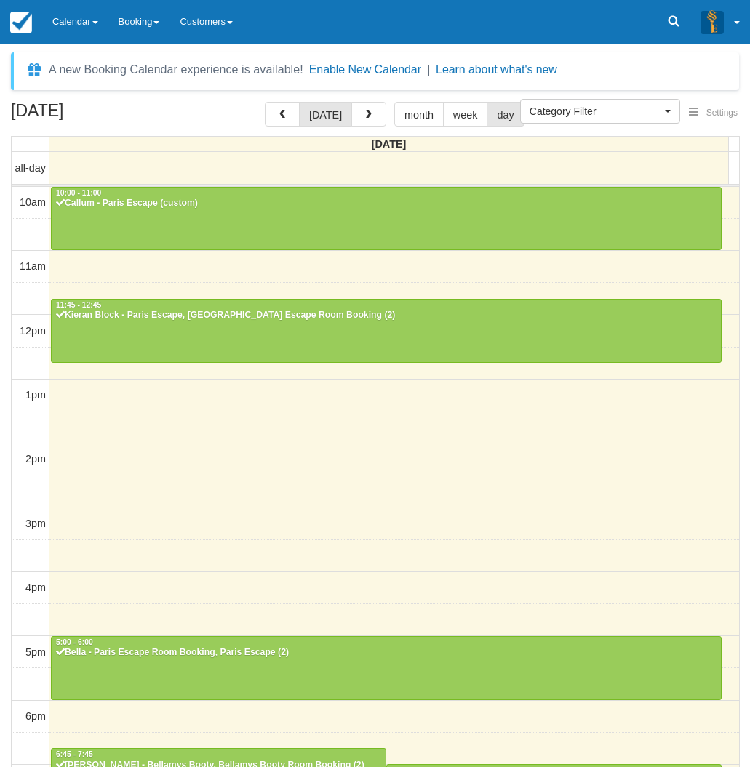
select select
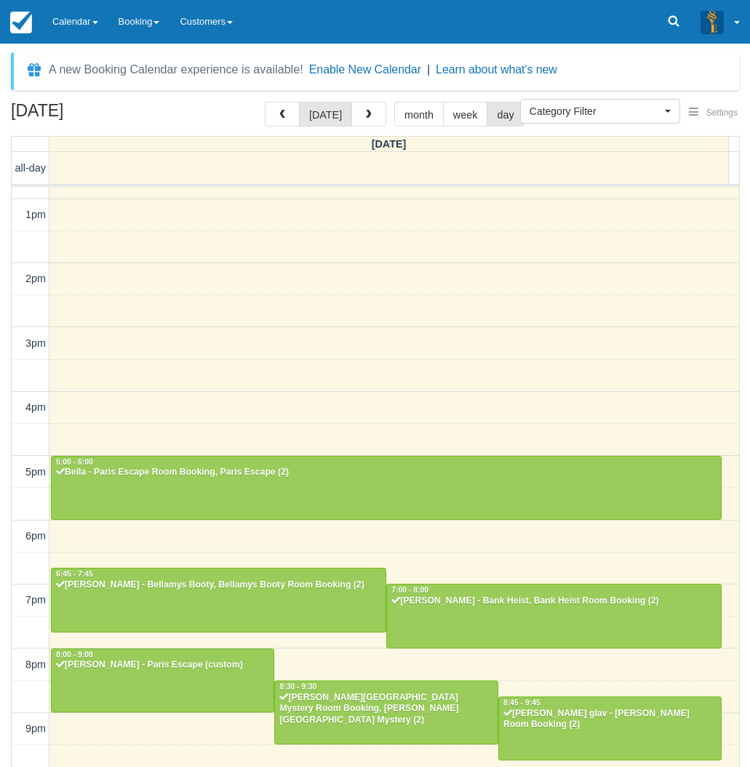
click at [394, 382] on div "10am 11am 12pm 1pm 2pm 3pm 4pm 5pm 6pm 7pm 8pm 9pm 10pm 10:00 - 11:00 Callum - …" at bounding box center [375, 408] width 727 height 803
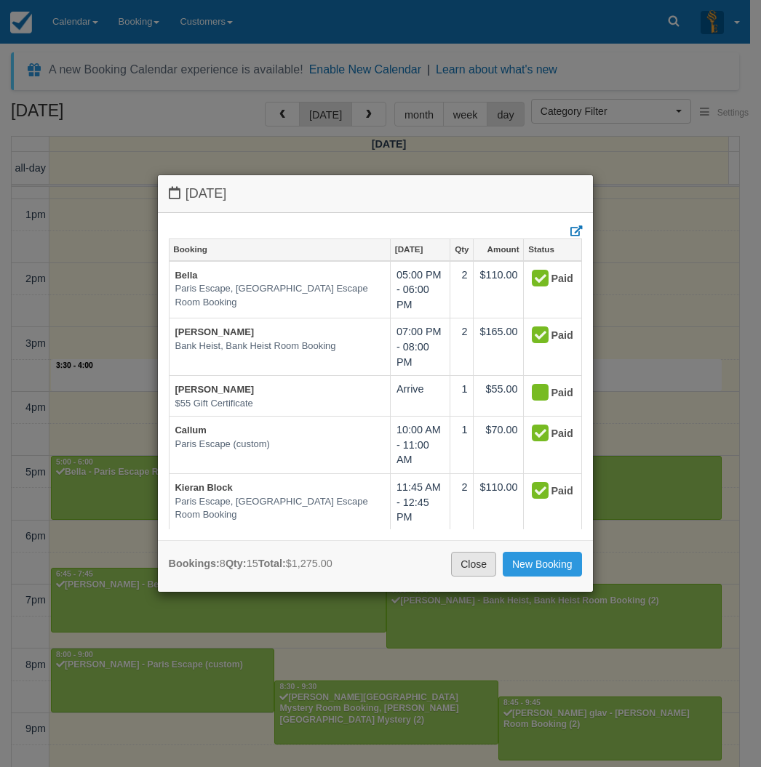
click at [473, 559] on link "Close" at bounding box center [473, 564] width 45 height 25
